Goal: Task Accomplishment & Management: Use online tool/utility

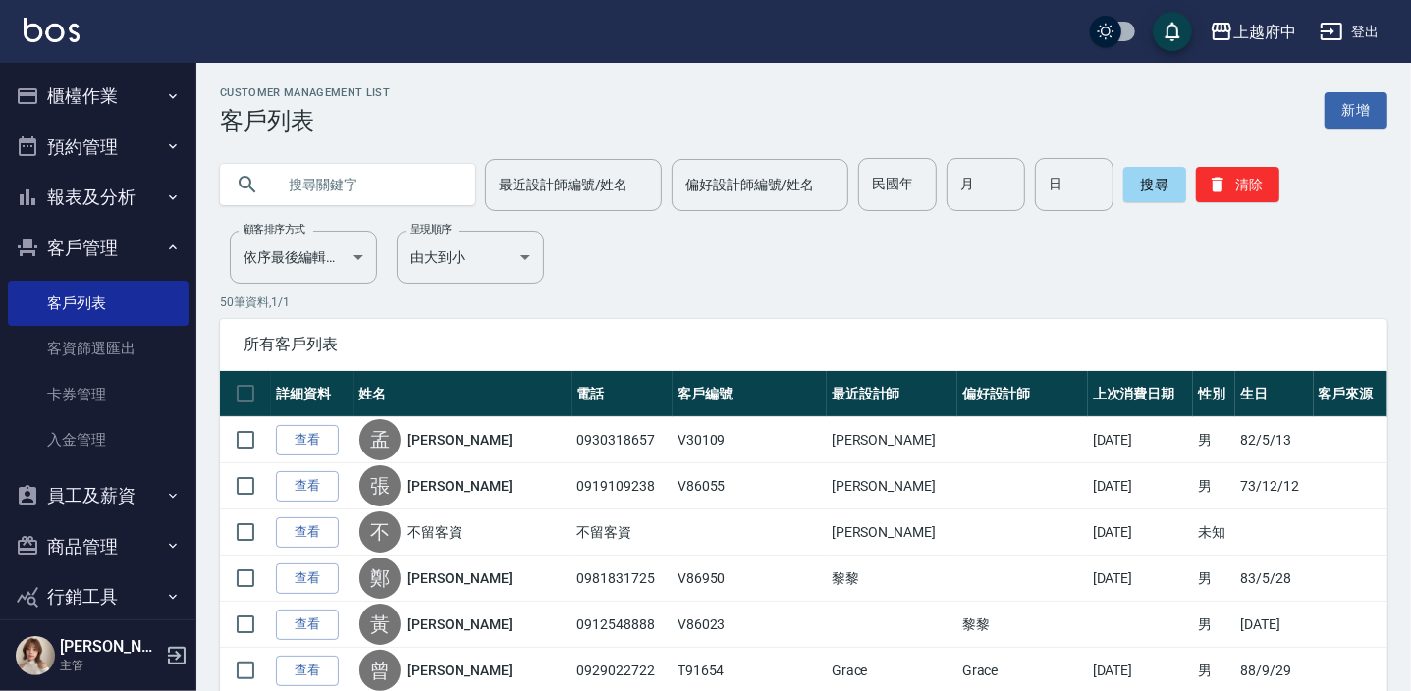
click at [329, 184] on input "text" at bounding box center [367, 184] width 185 height 53
type input "0912427711"
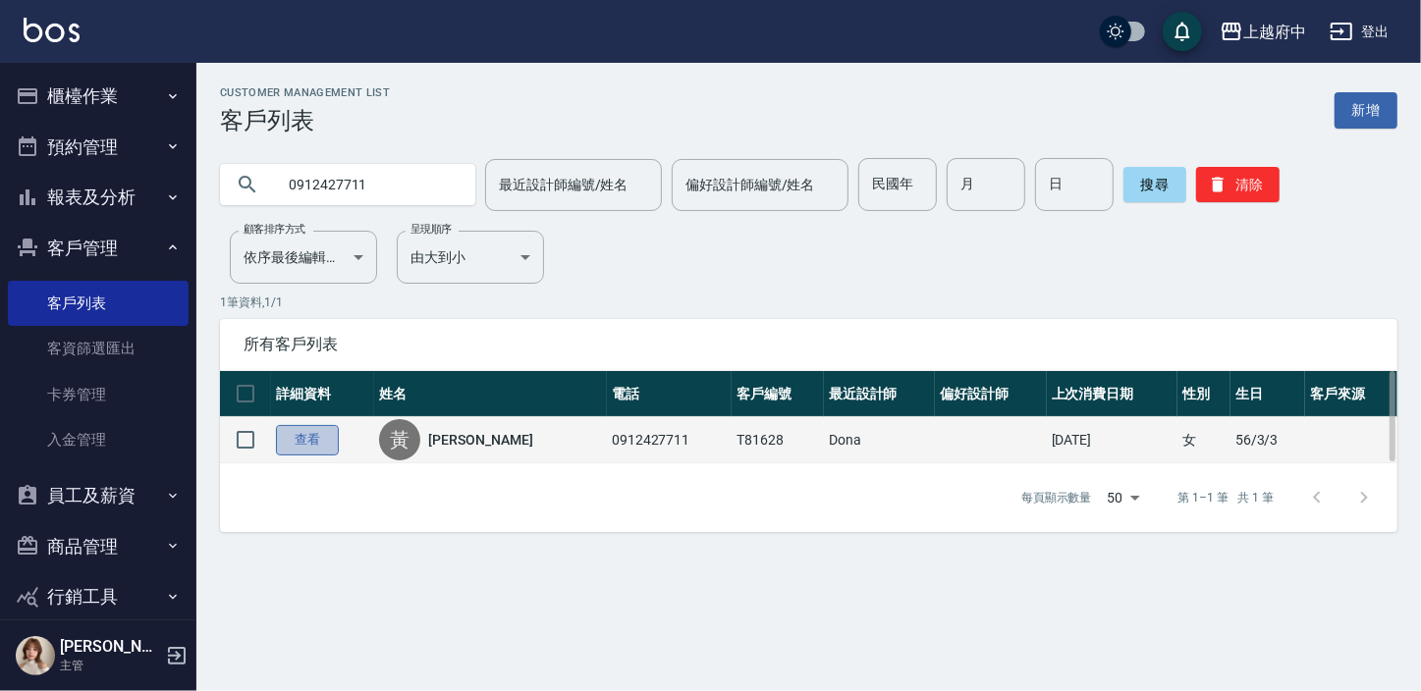
click at [301, 432] on link "查看" at bounding box center [307, 440] width 63 height 30
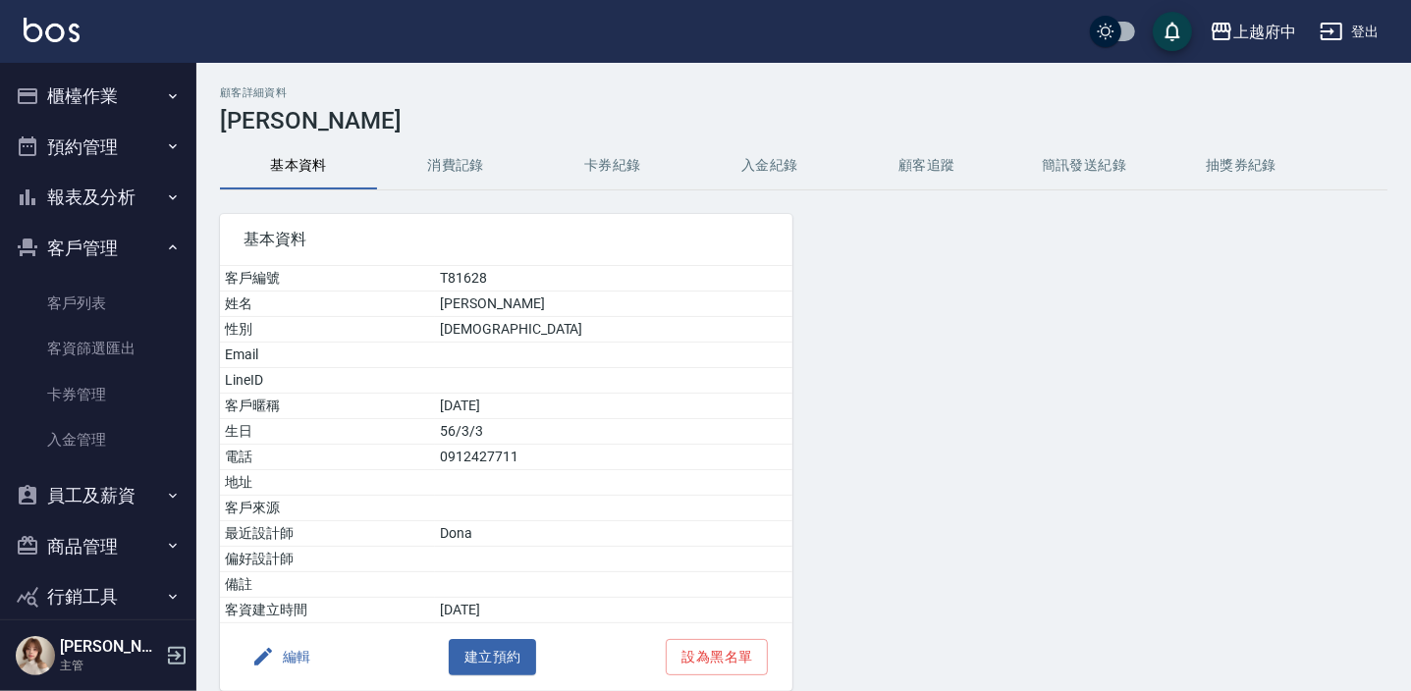
click at [451, 169] on button "消費記錄" at bounding box center [455, 165] width 157 height 47
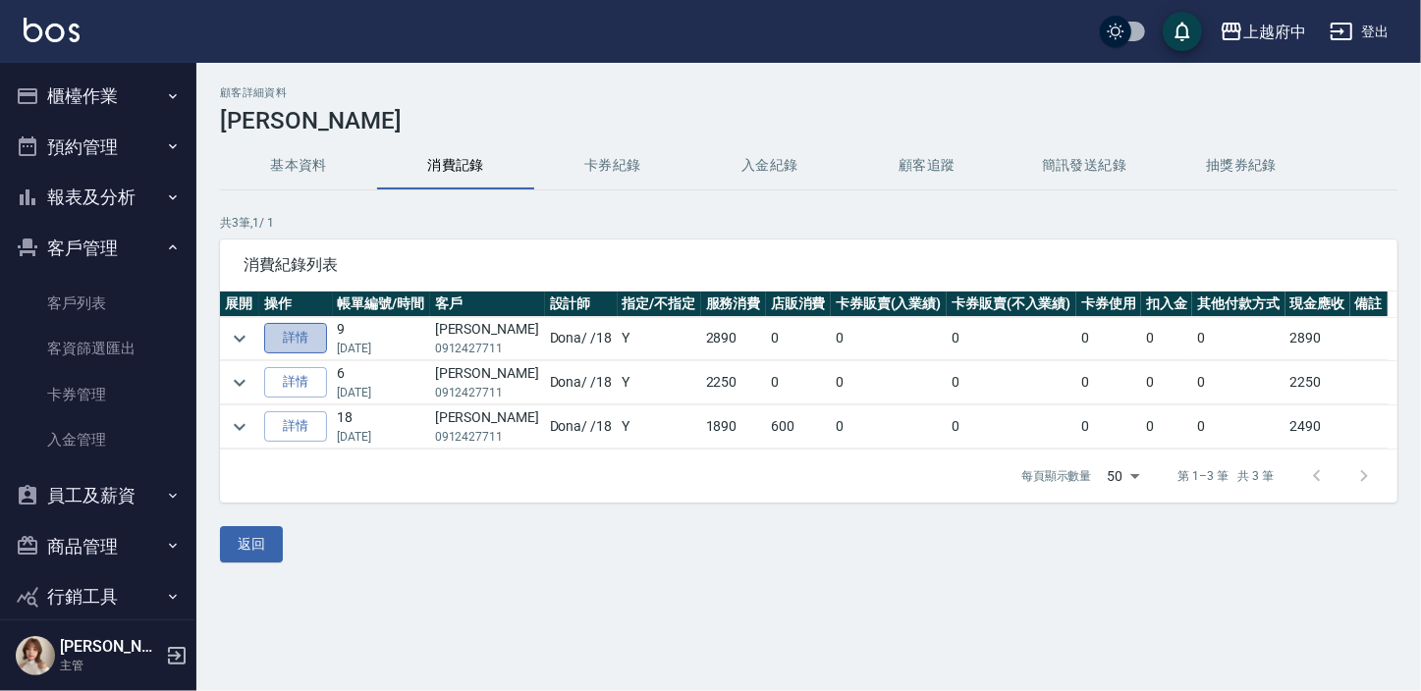
click at [305, 335] on link "詳情" at bounding box center [295, 338] width 63 height 30
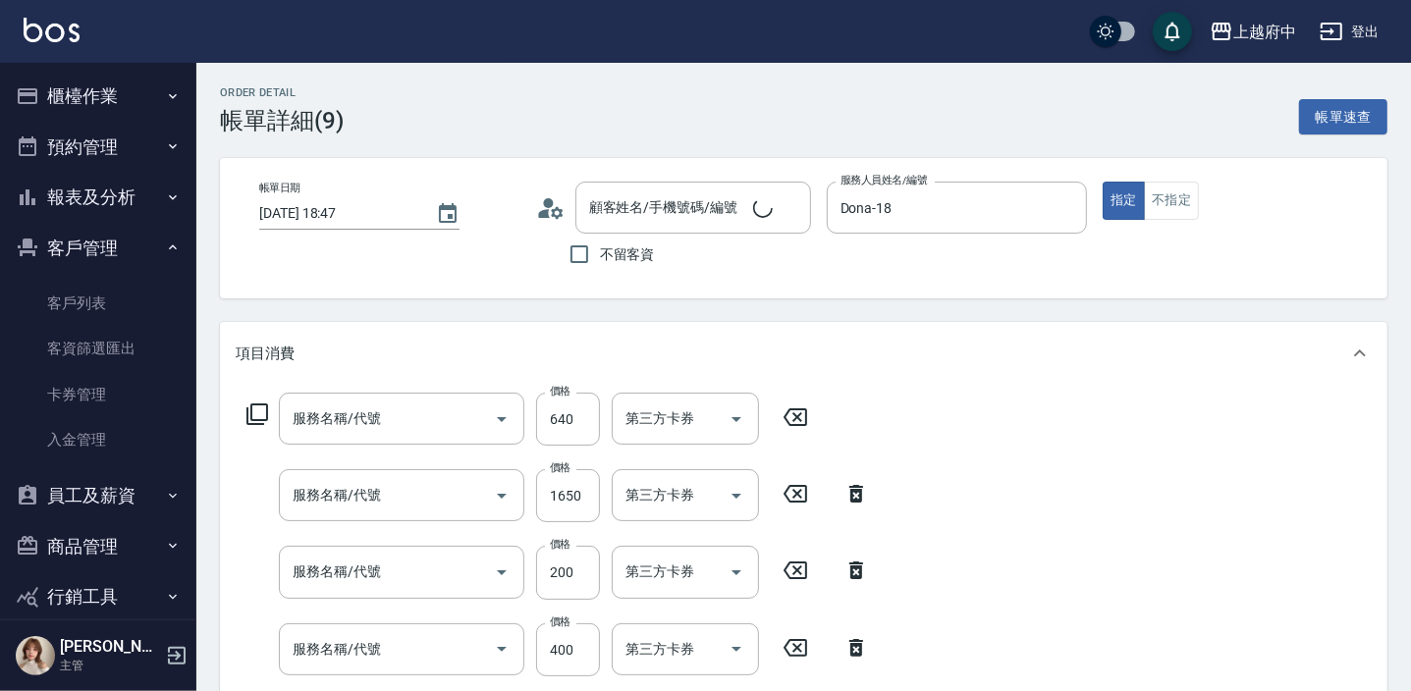
type input "[DATE] 18:47"
type input "Dona-18"
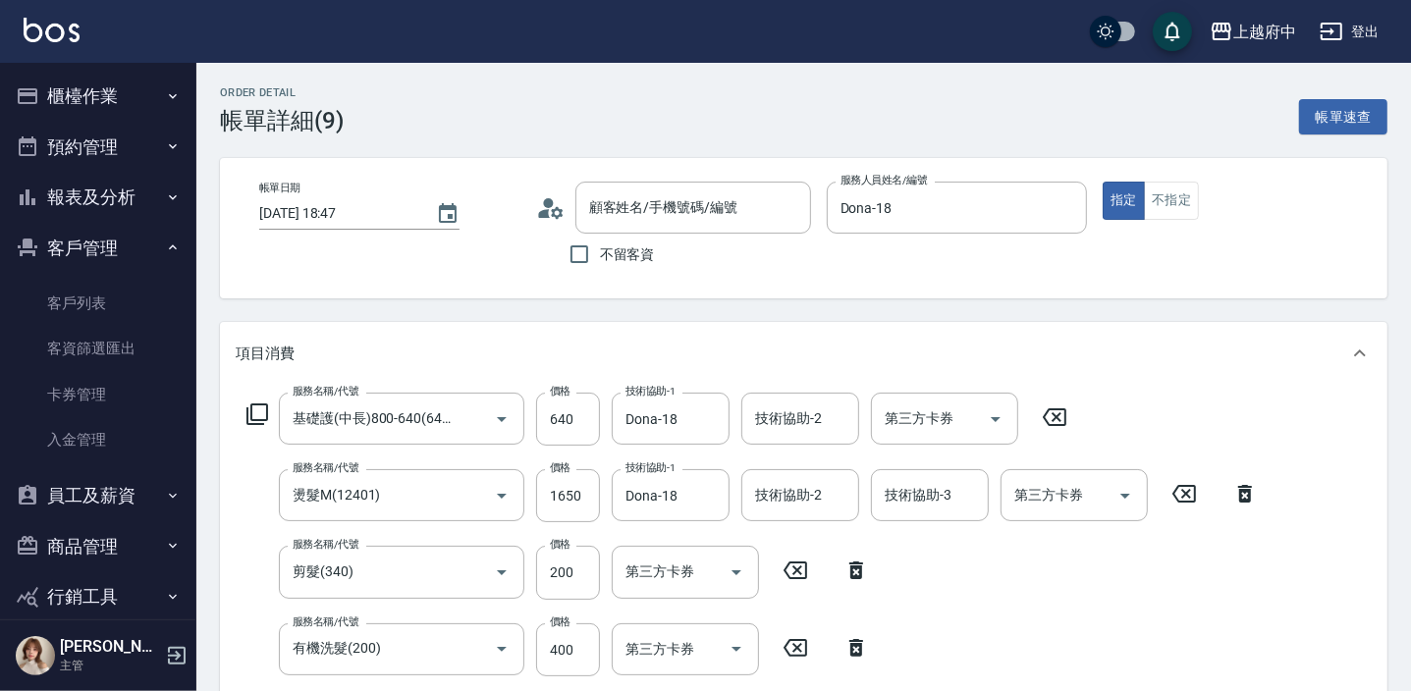
type input "基礎護(中長)800-640(6403)"
type input "燙髮M(12401)"
type input "剪髮(340)"
type input "有機洗髮(200)"
type input "[PERSON_NAME]/0912427711/T81628"
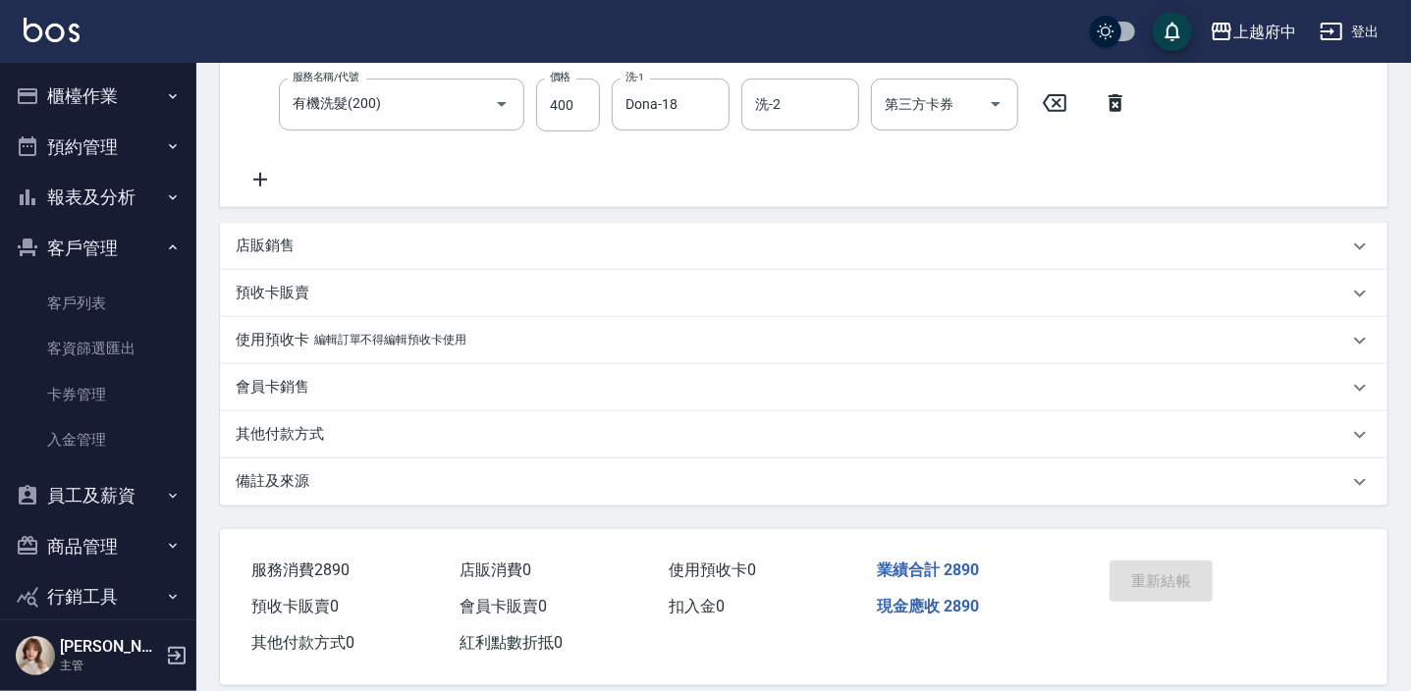
scroll to position [568, 0]
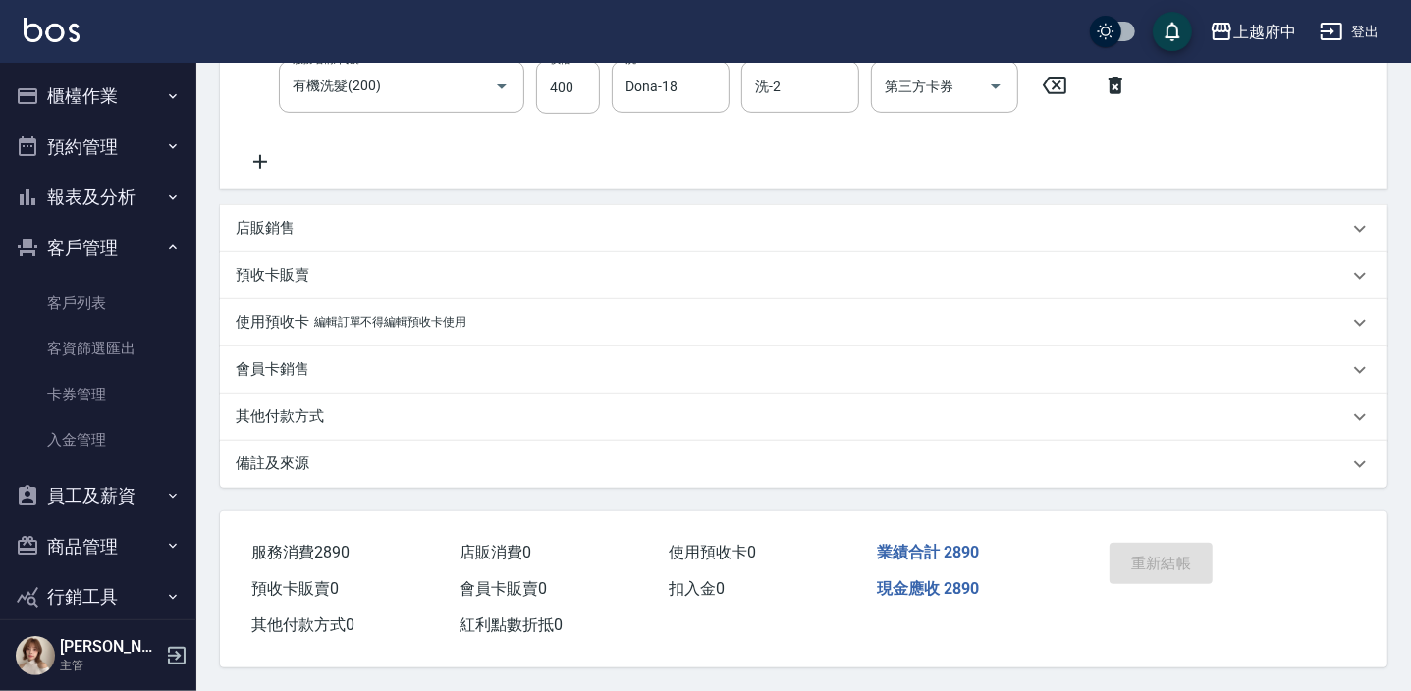
click at [98, 96] on button "櫃檯作業" at bounding box center [98, 96] width 181 height 51
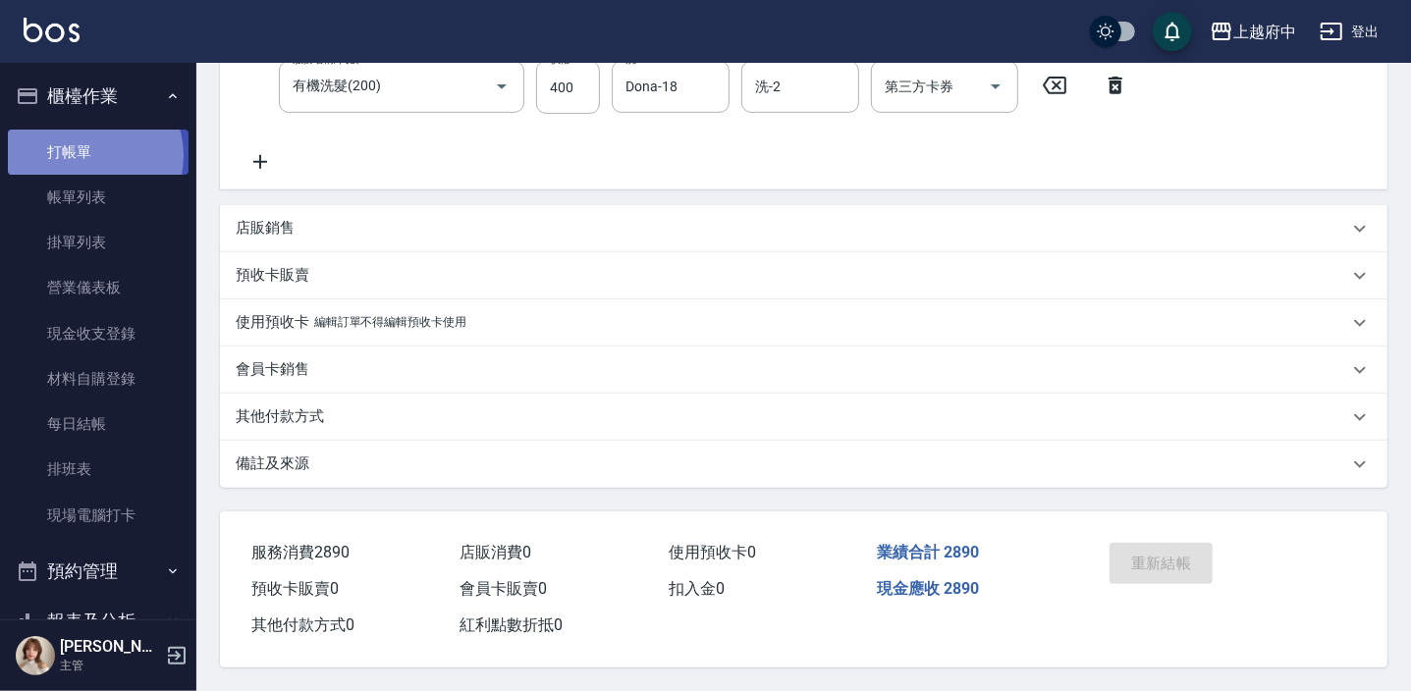
click at [91, 155] on link "打帳單" at bounding box center [98, 152] width 181 height 45
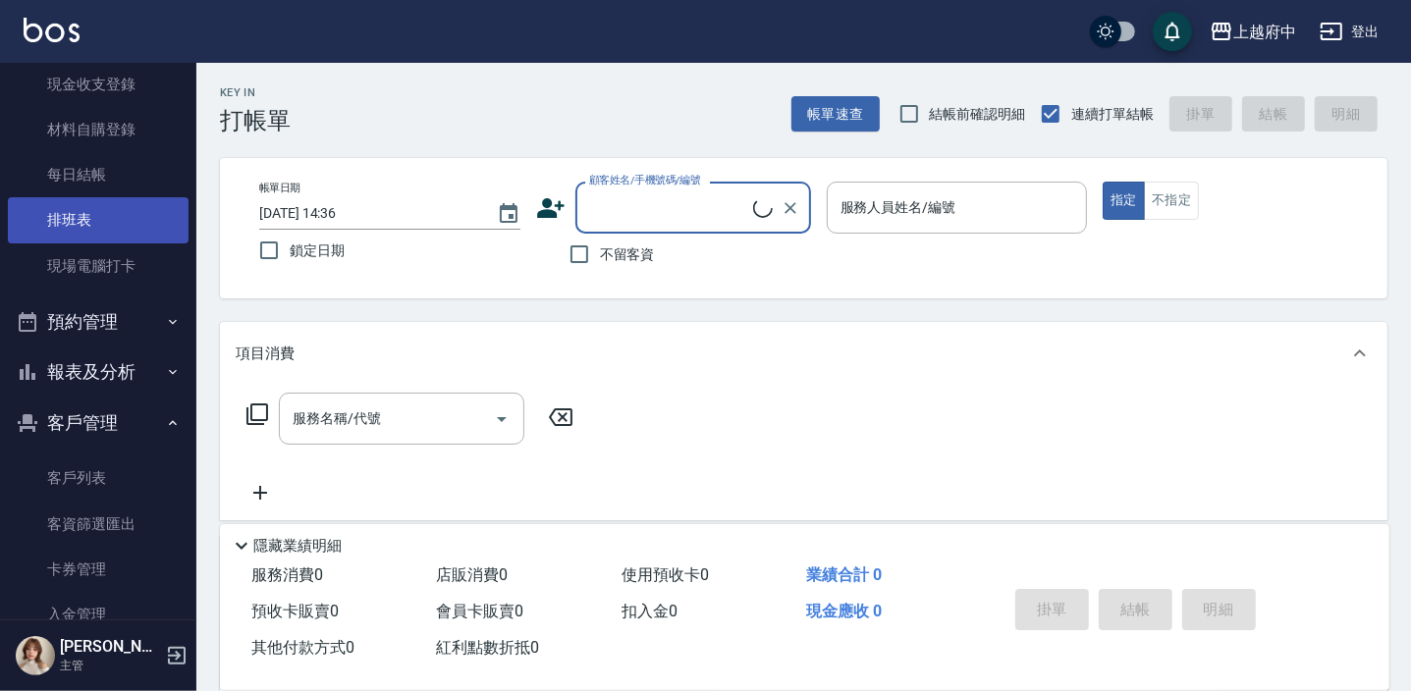
scroll to position [267, 0]
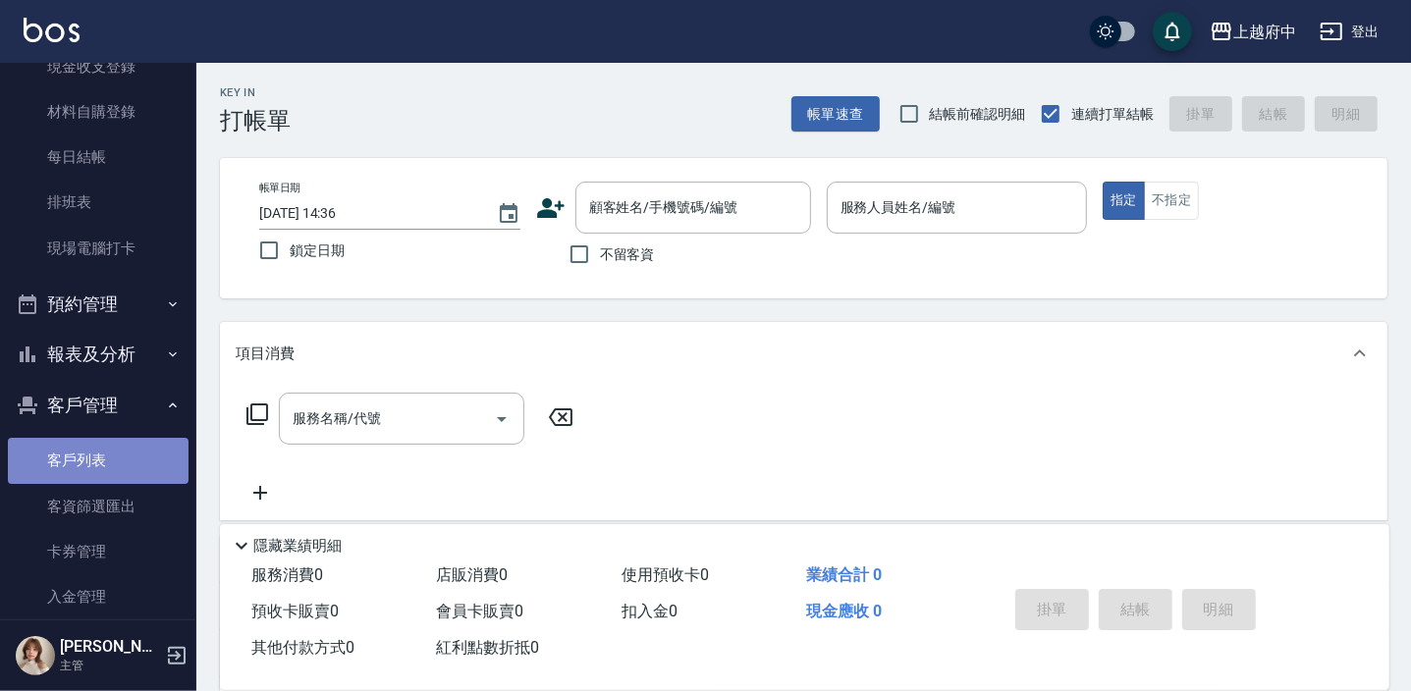
click at [107, 453] on link "客戶列表" at bounding box center [98, 460] width 181 height 45
click at [105, 453] on link "客戶列表" at bounding box center [98, 460] width 181 height 45
